Goal: Information Seeking & Learning: Check status

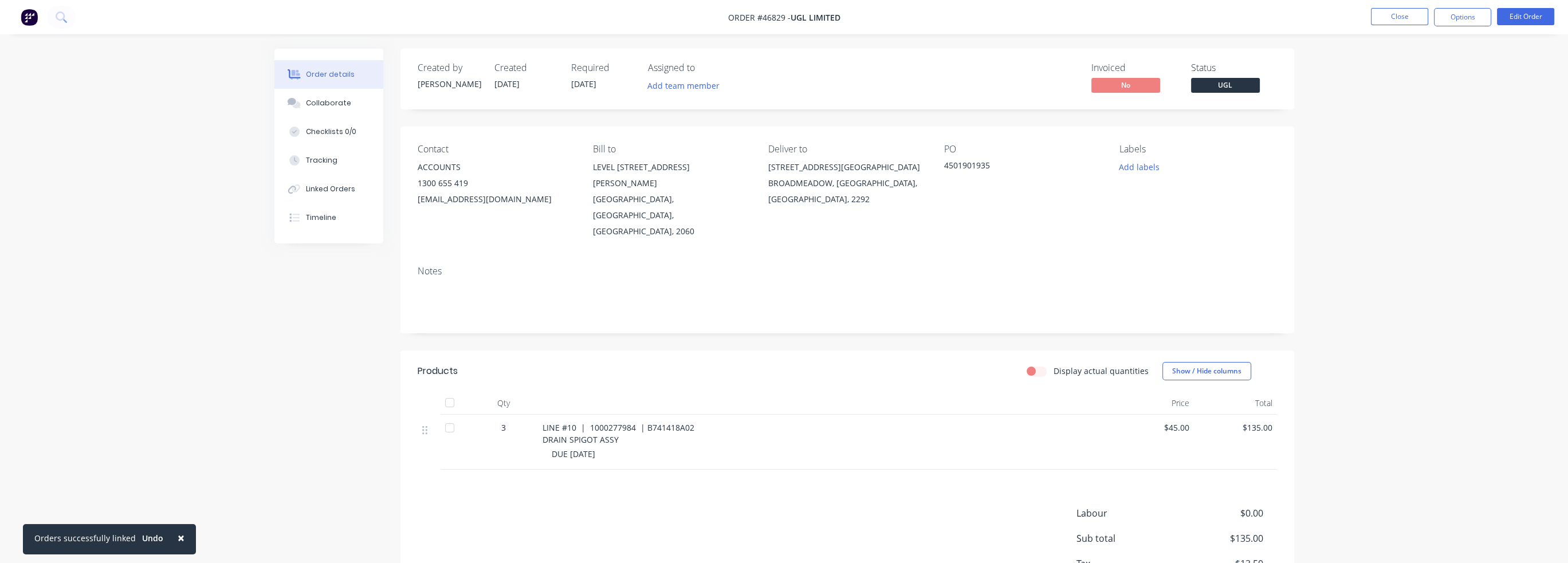
click at [116, 19] on nav "Order #46829 - UGL LIMITED Close Options Edit Order" at bounding box center [784, 17] width 1568 height 34
click at [59, 15] on icon at bounding box center [61, 17] width 11 height 11
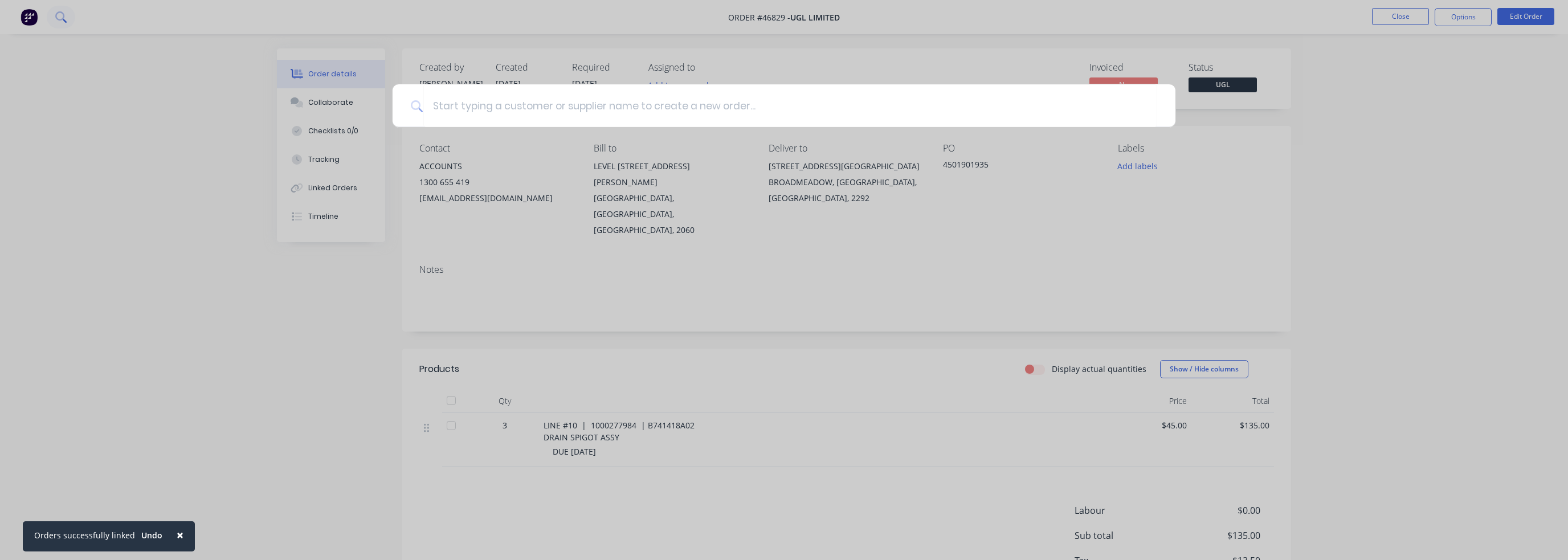
click at [144, 17] on div at bounding box center [784, 280] width 1568 height 560
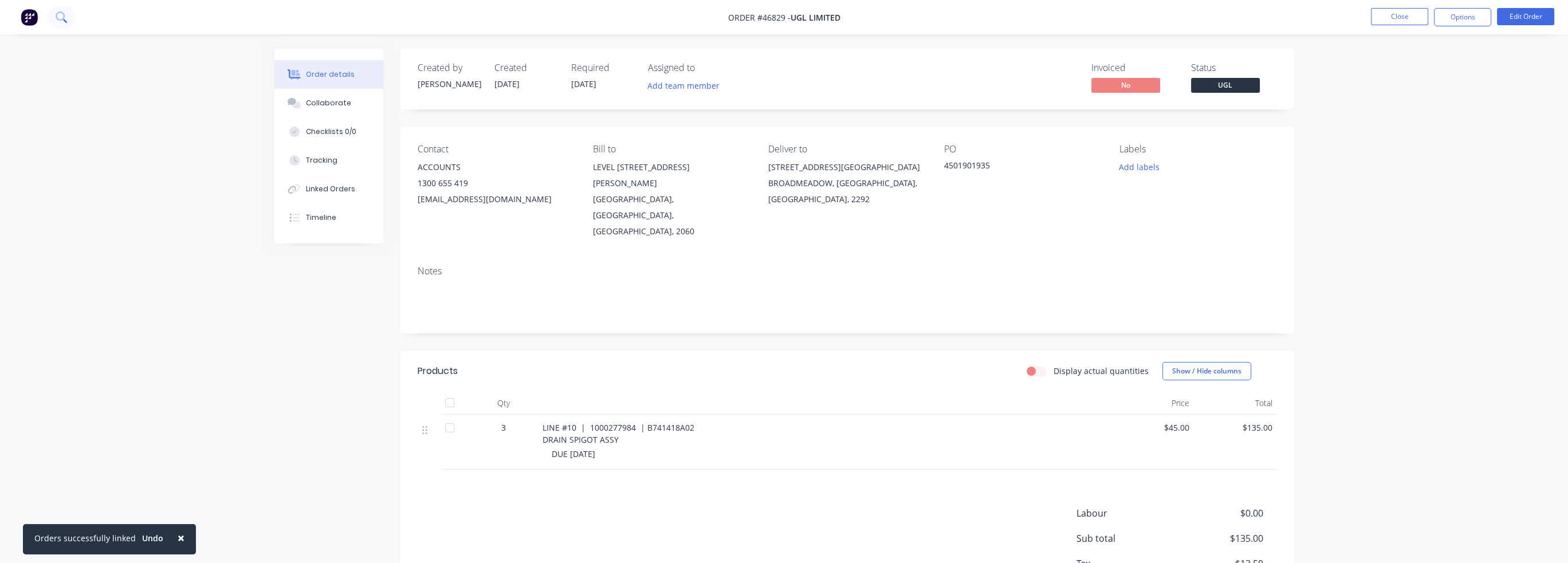
click at [58, 17] on icon at bounding box center [61, 17] width 11 height 11
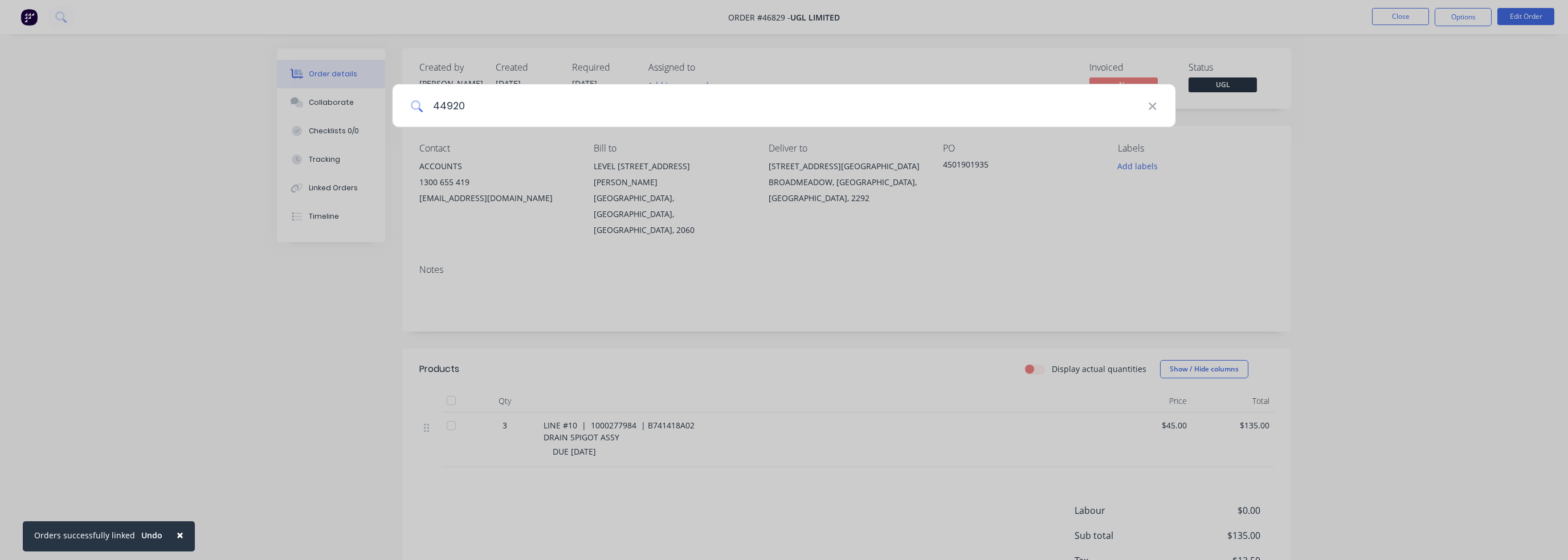
type input "44920"
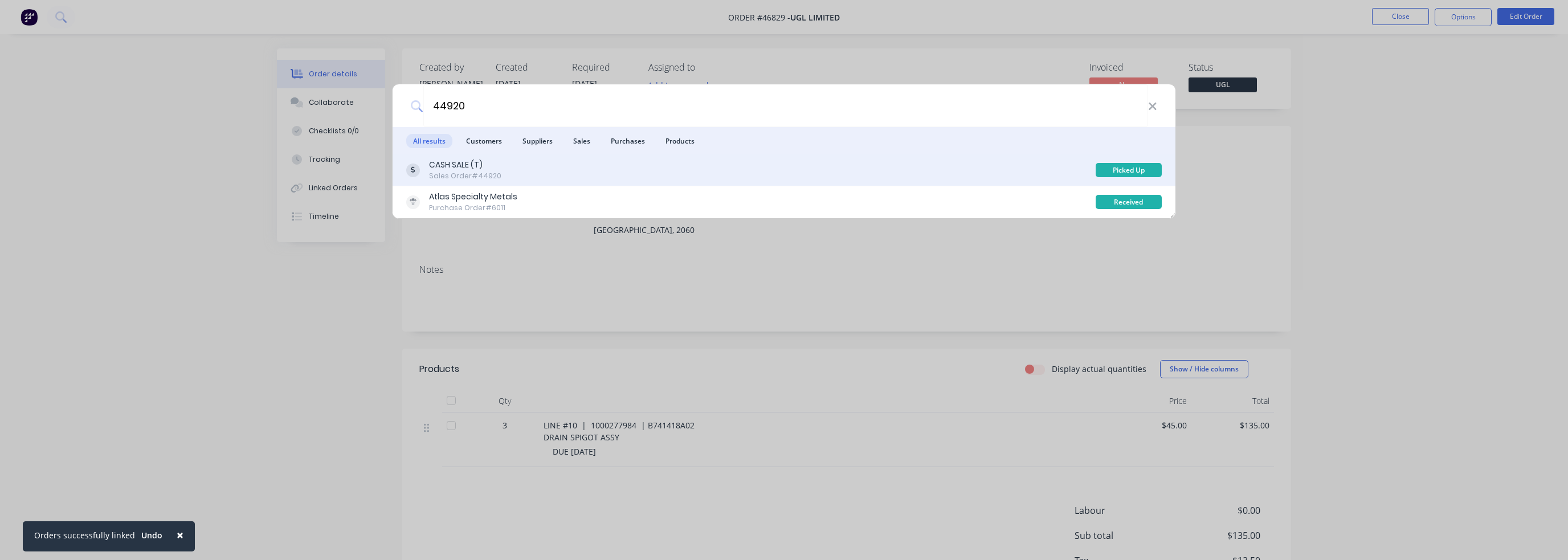
click at [536, 175] on div "CASH SALE (T) Sales Order #44920" at bounding box center [751, 170] width 690 height 23
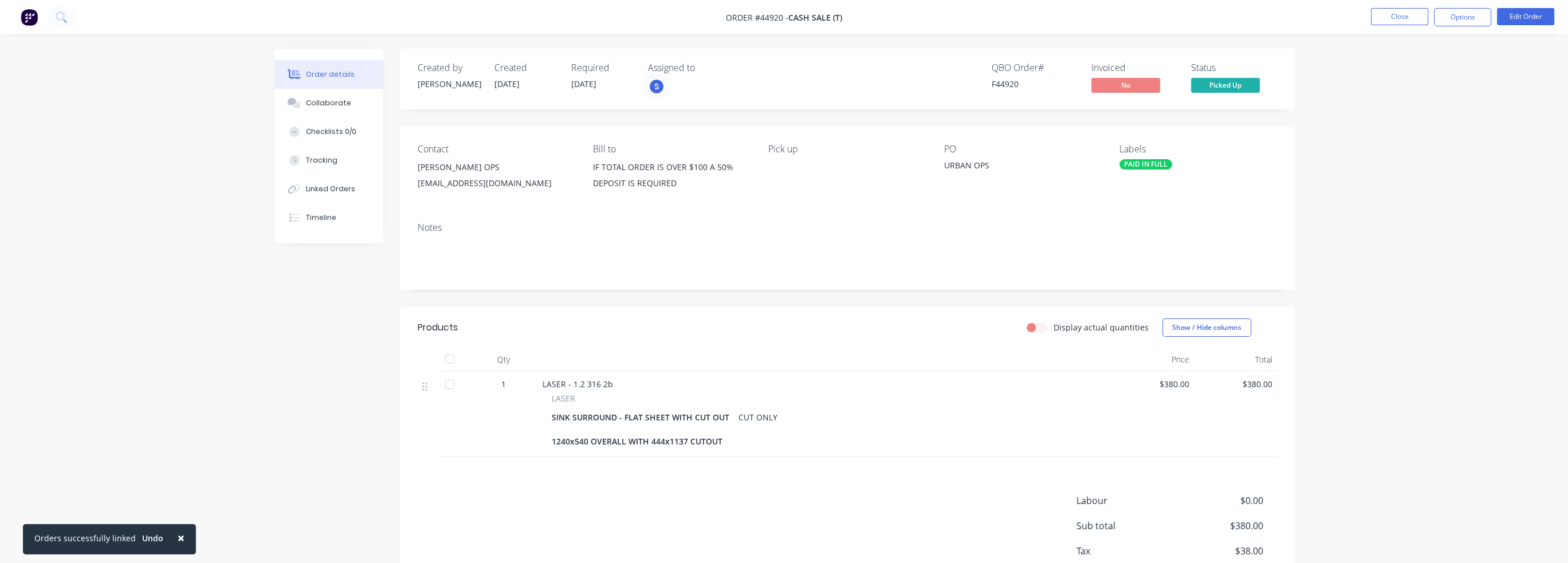
scroll to position [85, 0]
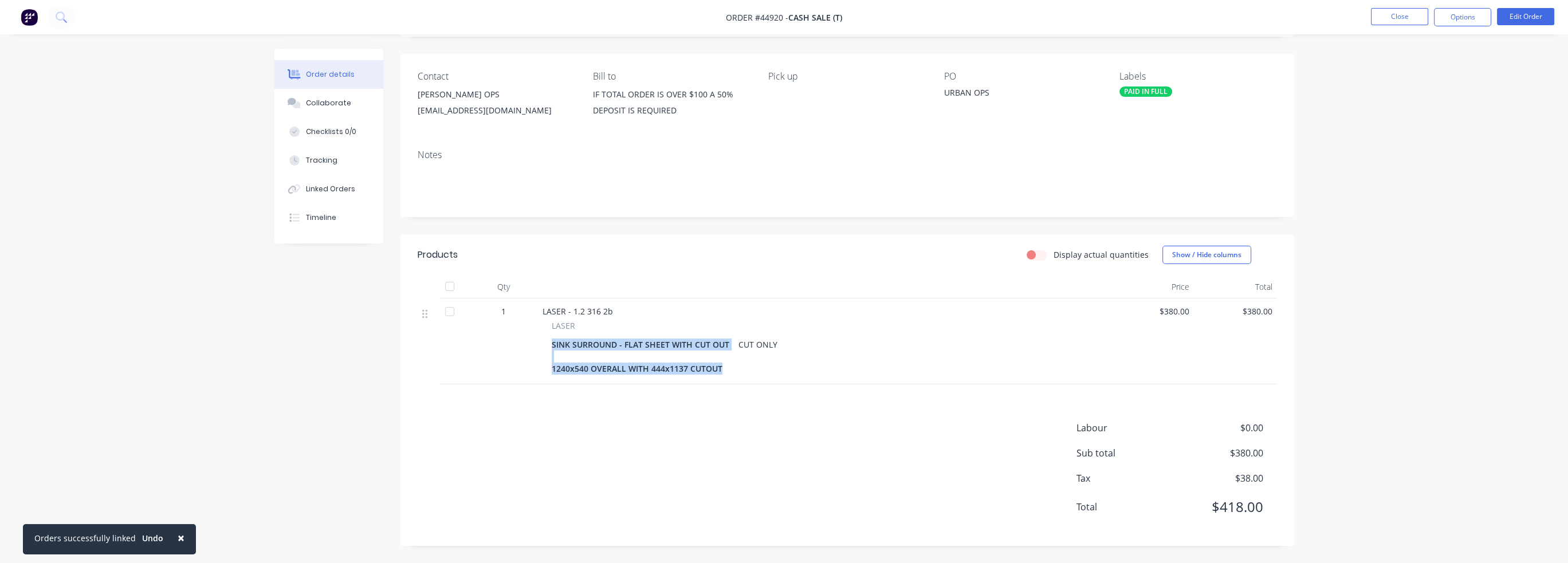
drag, startPoint x: 574, startPoint y: 334, endPoint x: 741, endPoint y: 362, distance: 169.3
click at [741, 362] on div "LASER SINK SURROUND - FLAT SHEET WITH CUT OUT 1240x540 OVERALL WITH 444x1137 CU…" at bounding box center [824, 348] width 564 height 58
click at [742, 362] on div "SINK SURROUND - FLAT SHEET WITH CUT OUT 1240x540 OVERALL WITH 444x1137 CUTOUT C…" at bounding box center [824, 356] width 545 height 40
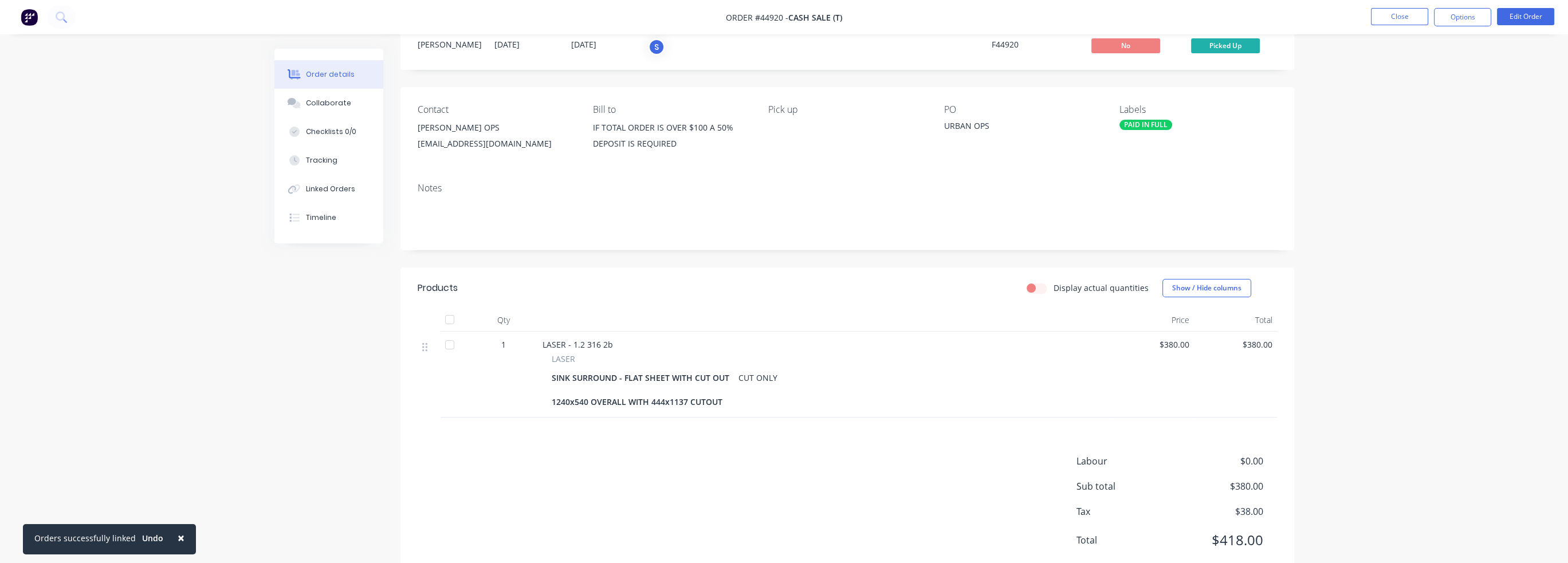
scroll to position [0, 0]
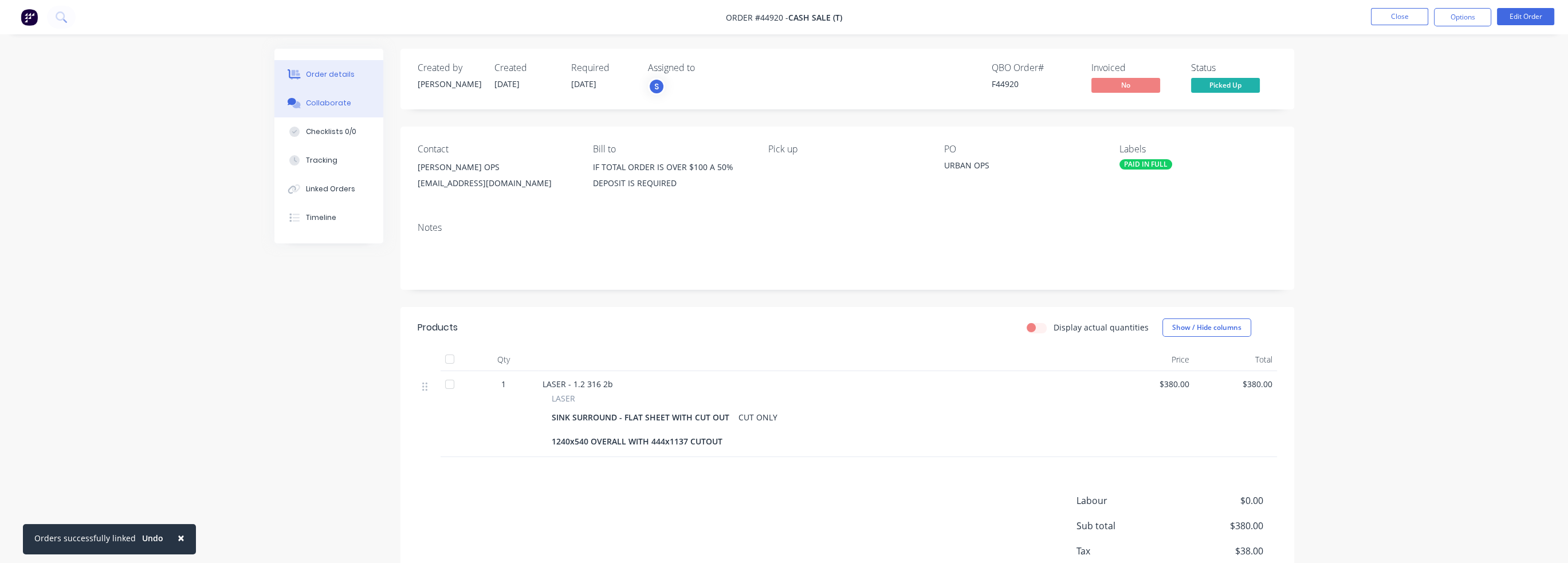
click at [329, 107] on div "Collaborate" at bounding box center [329, 103] width 45 height 10
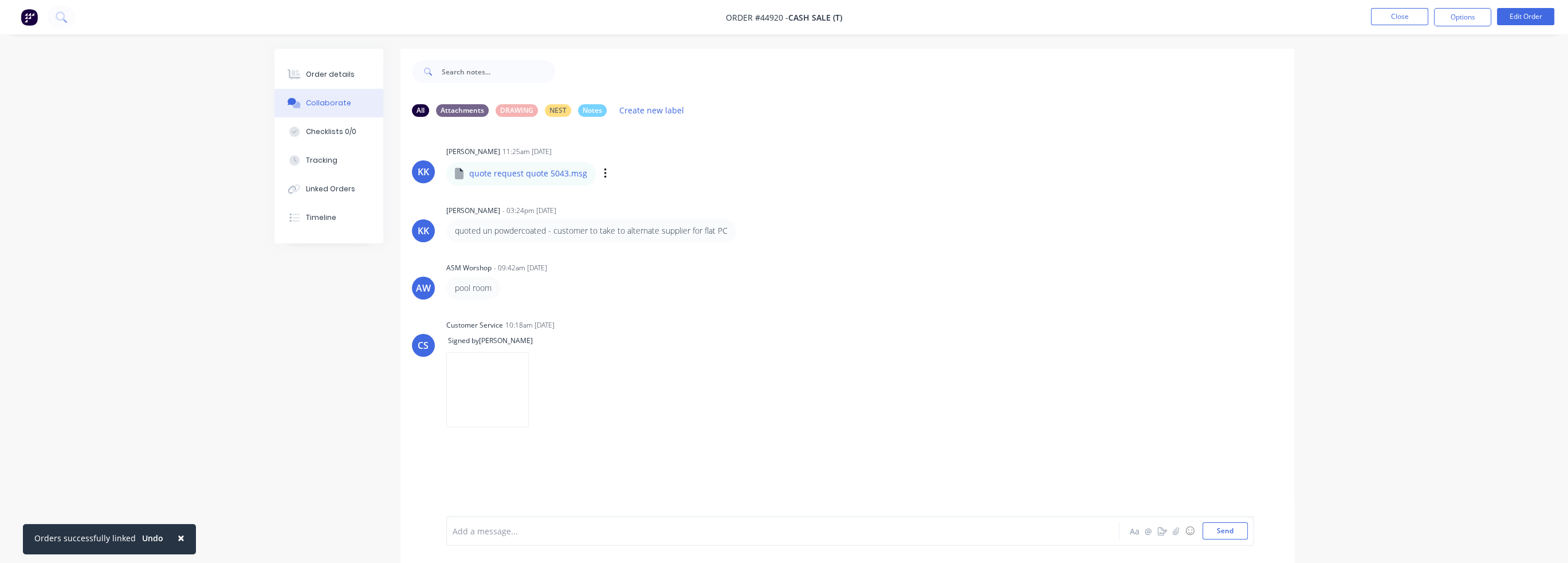
click at [560, 174] on p "quote request quote 5043.msg" at bounding box center [528, 173] width 118 height 12
click at [494, 176] on p "quote request quote 5043.msg" at bounding box center [528, 173] width 118 height 12
click at [293, 70] on icon at bounding box center [296, 75] width 9 height 10
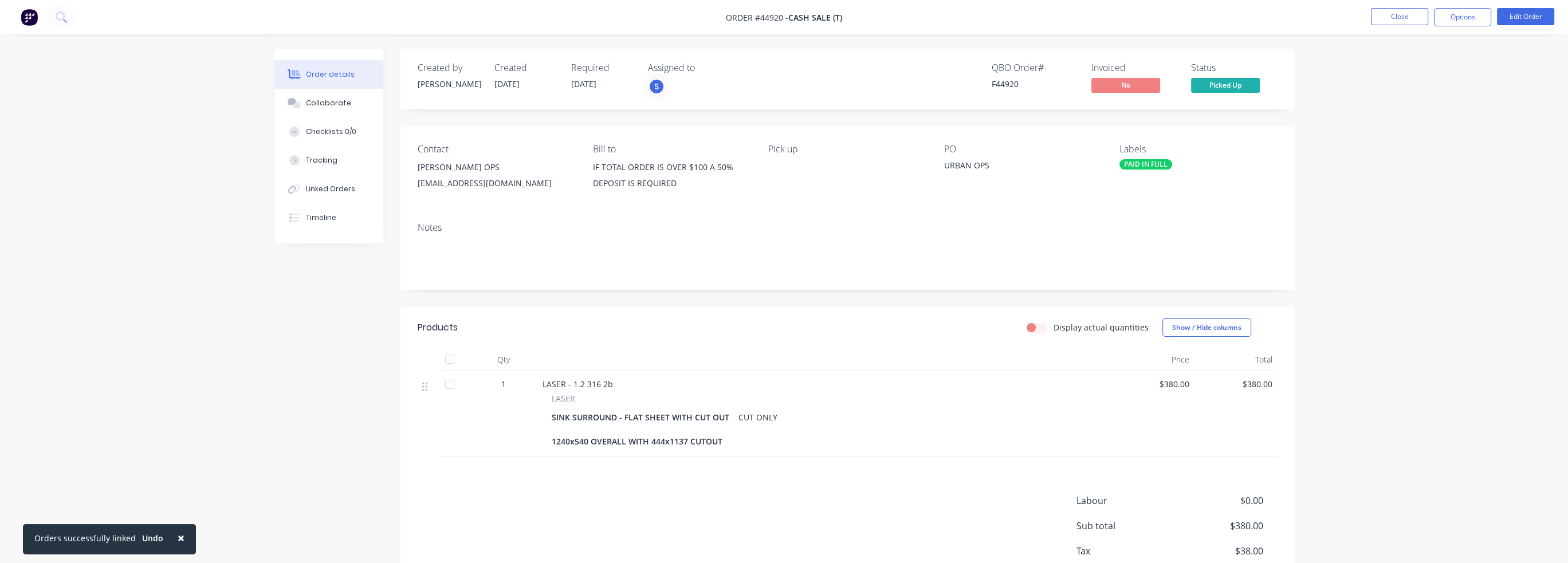
click at [714, 433] on div "SINK SURROUND - FLAT SHEET WITH CUT OUT 1240x540 OVERALL WITH 444x1137 CUTOUT" at bounding box center [643, 429] width 182 height 40
drag, startPoint x: 553, startPoint y: 439, endPoint x: 722, endPoint y: 444, distance: 169.1
click at [722, 444] on div "SINK SURROUND - FLAT SHEET WITH CUT OUT 1240x540 OVERALL WITH 444x1137 CUTOUT" at bounding box center [643, 429] width 182 height 40
click at [756, 449] on div "SINK SURROUND - FLAT SHEET WITH CUT OUT 1240x540 OVERALL WITH 444x1137 CUTOUT C…" at bounding box center [824, 429] width 545 height 40
click at [483, 203] on div "Contact [PERSON_NAME] - URBAN OPS [EMAIL_ADDRESS][DOMAIN_NAME] [PERSON_NAME] to…" at bounding box center [847, 170] width 894 height 86
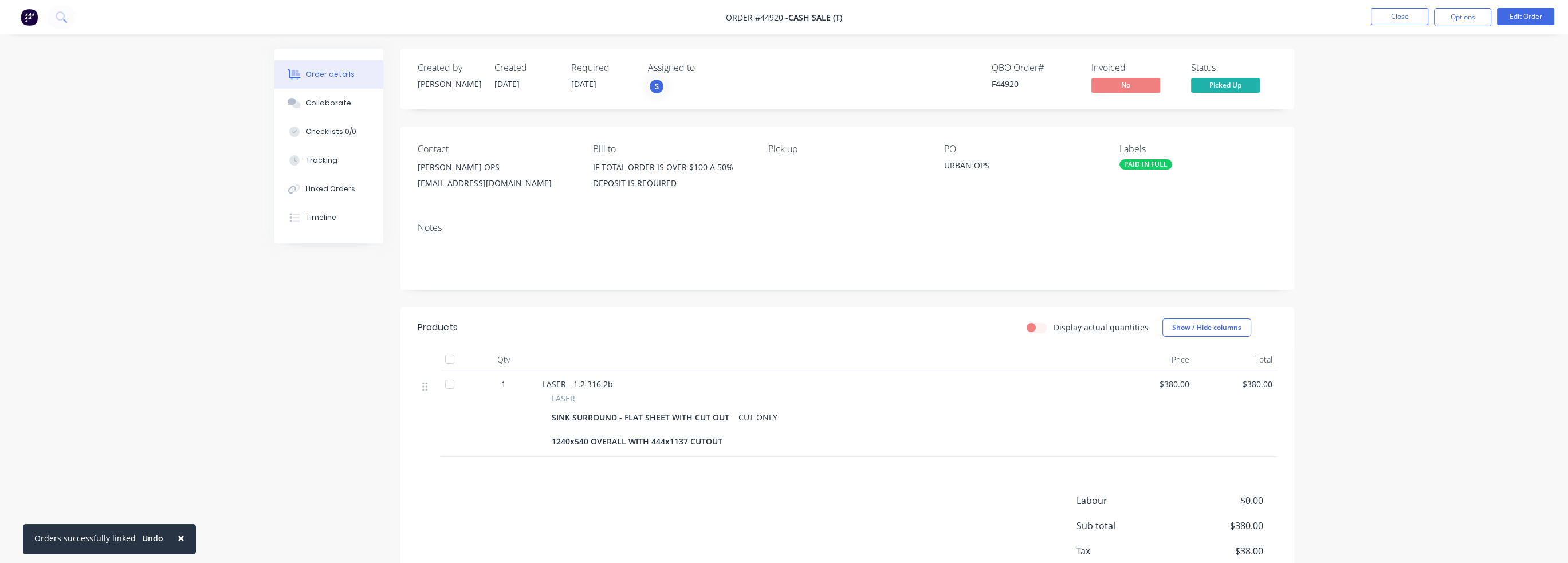
click at [578, 409] on div "SINK SURROUND - FLAT SHEET WITH CUT OUT 1240x540 OVERALL WITH 444x1137 CUTOUT" at bounding box center [643, 429] width 182 height 40
drag, startPoint x: 553, startPoint y: 420, endPoint x: 614, endPoint y: 420, distance: 61.0
click at [614, 420] on div "SINK SURROUND - FLAT SHEET WITH CUT OUT 1240x540 OVERALL WITH 444x1137 CUTOUT" at bounding box center [643, 429] width 182 height 40
copy div "SINK SURROUND"
click at [176, 325] on div "Order details Collaborate Checklists 0/0 Tracking Linked Orders Timeline Order …" at bounding box center [784, 318] width 1568 height 636
